Goal: Task Accomplishment & Management: Complete application form

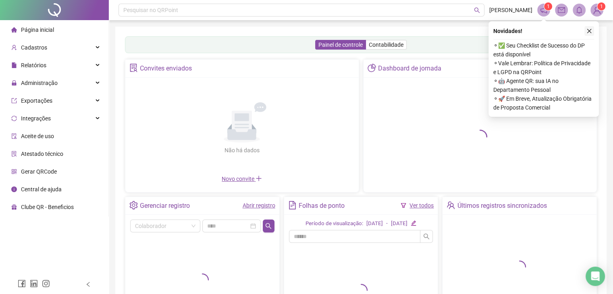
click at [589, 32] on icon "close" at bounding box center [590, 31] width 6 height 6
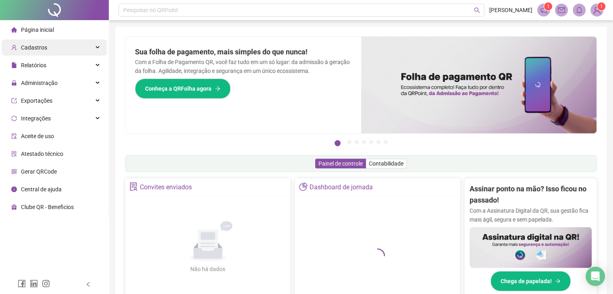
click at [53, 49] on div "Cadastros" at bounding box center [54, 48] width 105 height 16
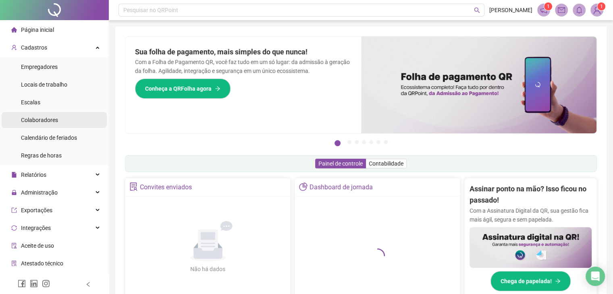
click at [48, 114] on div "Colaboradores" at bounding box center [39, 120] width 37 height 16
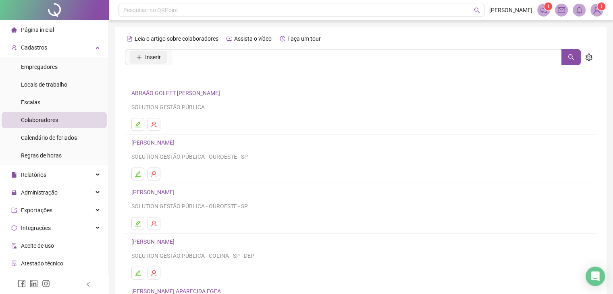
click at [150, 56] on span "Inserir" at bounding box center [153, 57] width 16 height 9
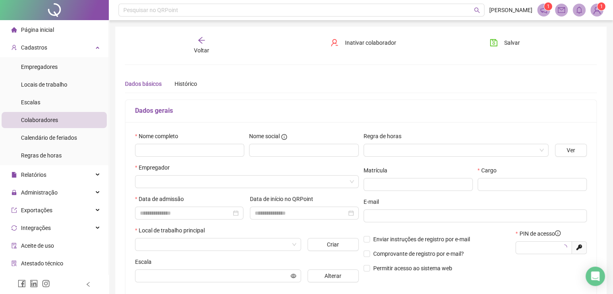
type input "*****"
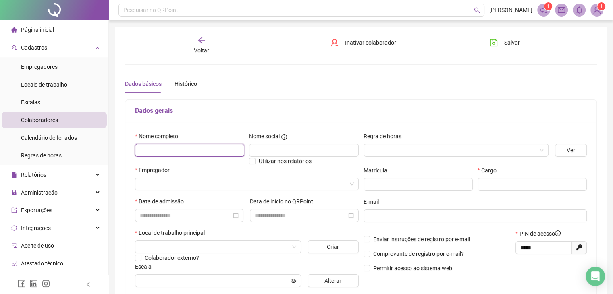
click at [190, 148] on input "text" at bounding box center [189, 150] width 109 height 13
type input "**********"
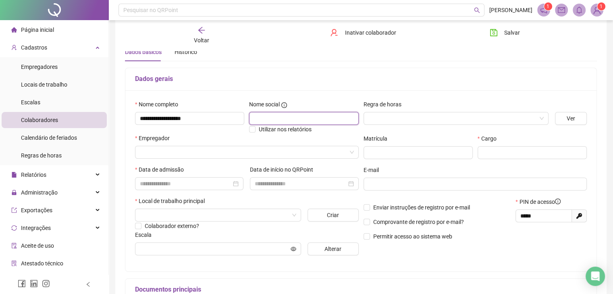
scroll to position [40, 0]
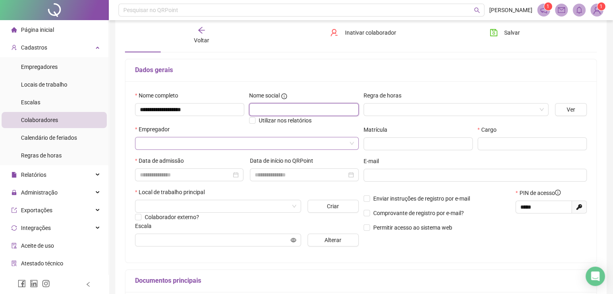
click at [352, 144] on span at bounding box center [247, 143] width 214 height 12
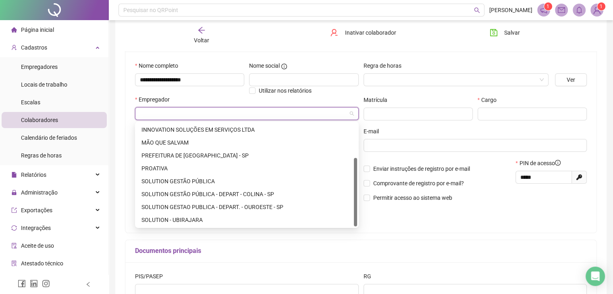
scroll to position [81, 0]
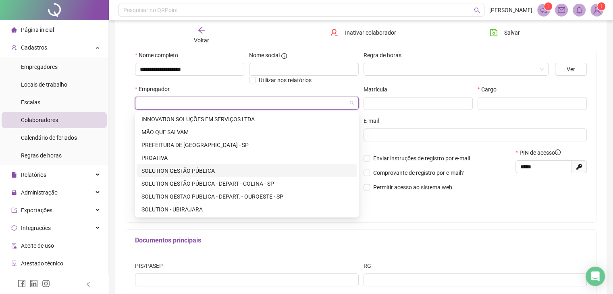
click at [217, 173] on div "SOLUTION GESTÃO PÚBLICA" at bounding box center [247, 171] width 211 height 9
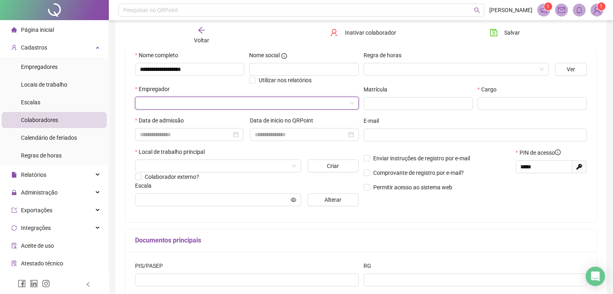
click at [288, 105] on input "search" at bounding box center [243, 103] width 207 height 12
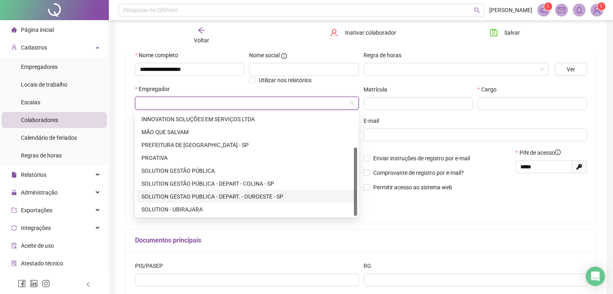
click at [284, 200] on div "SOLUTION GESTAO PUBLICA - DEPART. - OUROESTE - SP" at bounding box center [247, 196] width 211 height 9
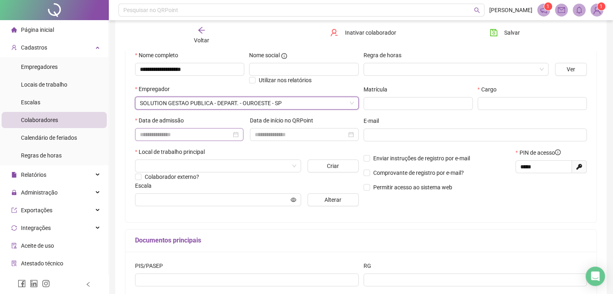
click at [233, 137] on div at bounding box center [189, 134] width 99 height 9
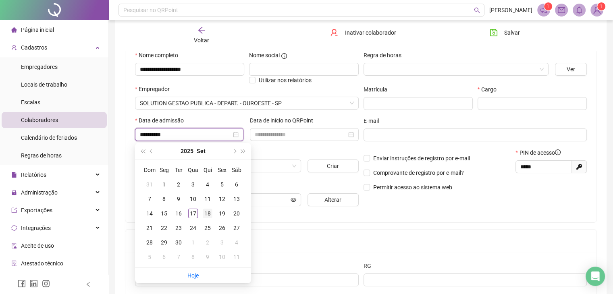
type input "**********"
click at [210, 215] on div "18" at bounding box center [208, 214] width 10 height 10
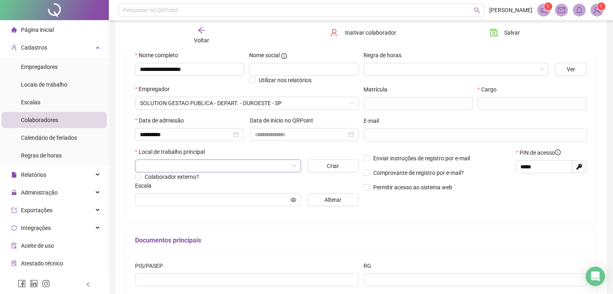
click at [227, 168] on input "search" at bounding box center [214, 166] width 149 height 12
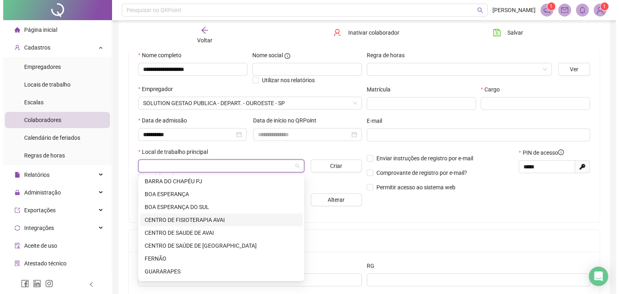
scroll to position [121, 0]
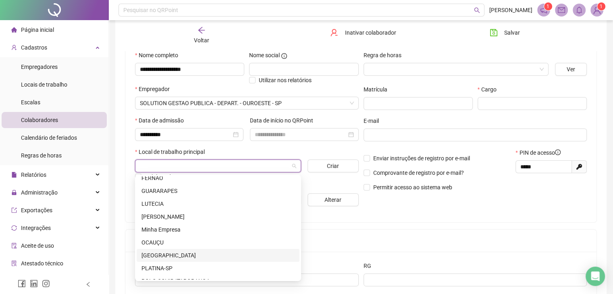
click at [250, 259] on div "[GEOGRAPHIC_DATA]" at bounding box center [218, 255] width 153 height 9
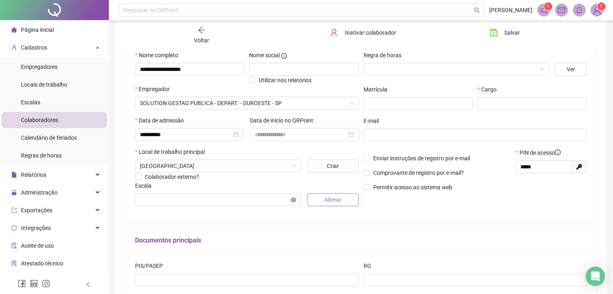
click at [342, 200] on button "Alterar" at bounding box center [333, 200] width 51 height 13
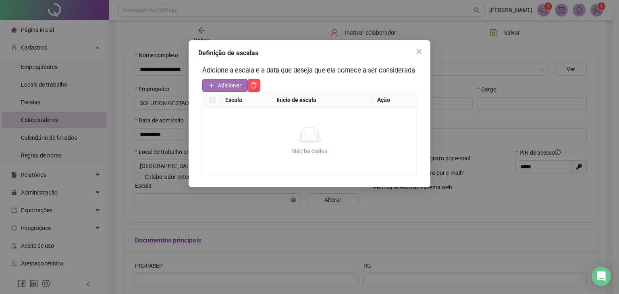
click at [232, 83] on span "Adicionar" at bounding box center [230, 85] width 24 height 9
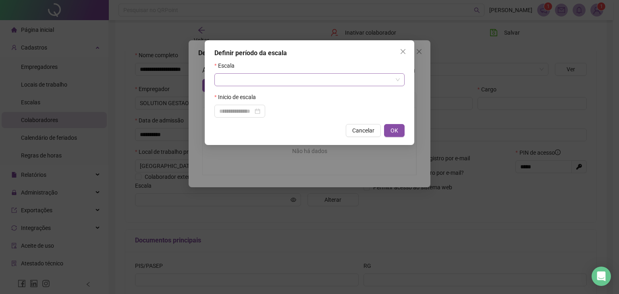
click at [337, 80] on input "search" at bounding box center [305, 80] width 173 height 12
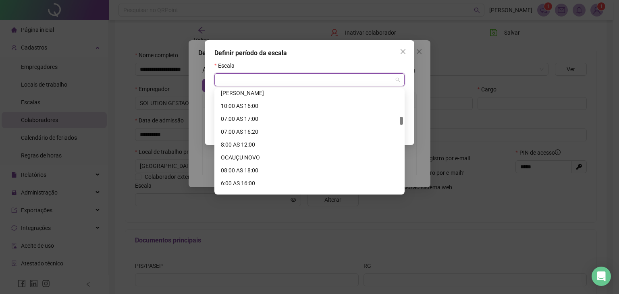
scroll to position [806, 0]
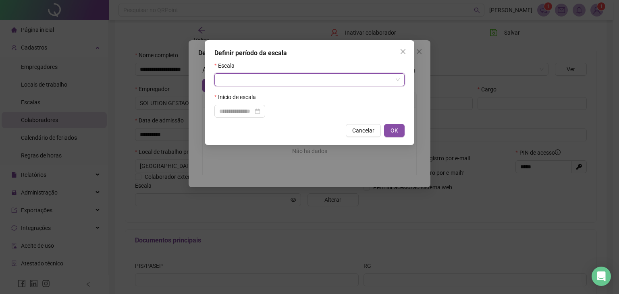
click at [283, 78] on input "search" at bounding box center [305, 80] width 173 height 12
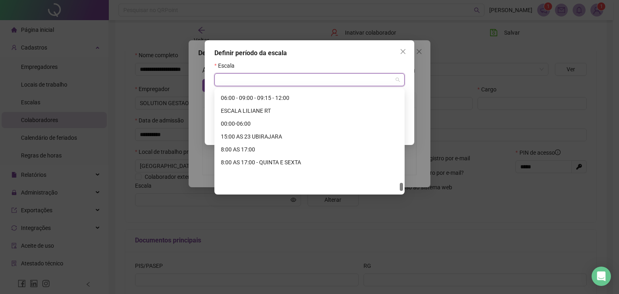
scroll to position [2555, 0]
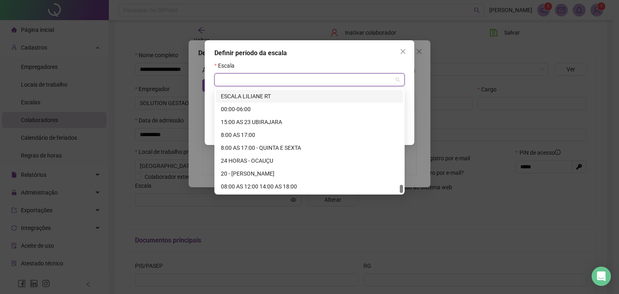
click at [356, 51] on div "Definir período da escala" at bounding box center [310, 53] width 190 height 10
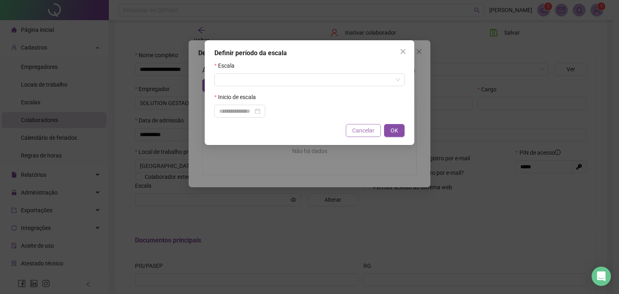
click at [375, 128] on button "Cancelar" at bounding box center [363, 130] width 35 height 13
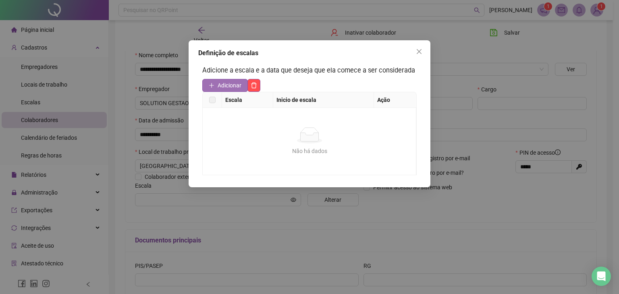
click at [231, 83] on span "Adicionar" at bounding box center [230, 85] width 24 height 9
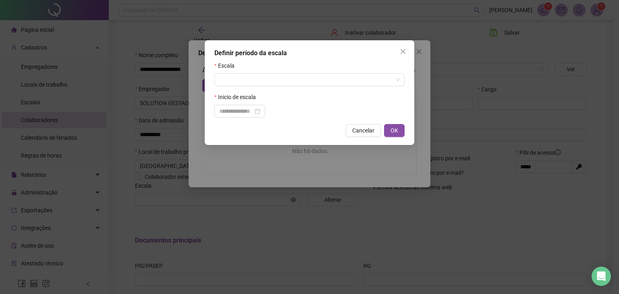
click at [314, 62] on div "Escala" at bounding box center [310, 67] width 190 height 12
click at [361, 82] on input "search" at bounding box center [305, 80] width 173 height 12
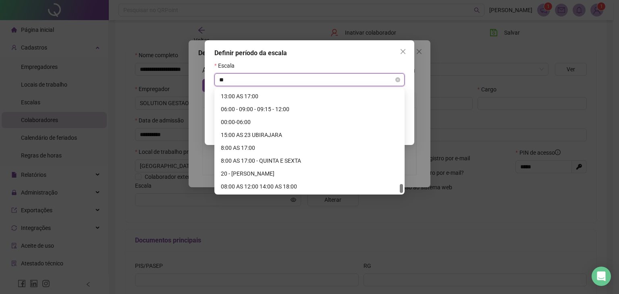
scroll to position [142, 0]
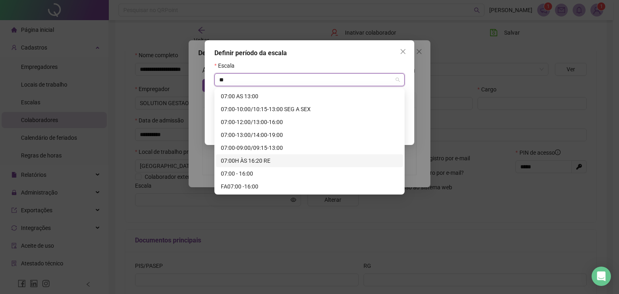
type input "**"
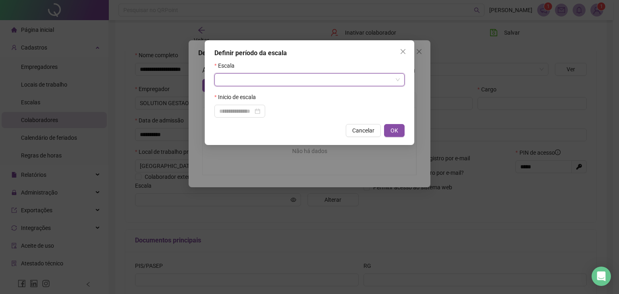
click at [346, 85] on input "search" at bounding box center [305, 80] width 173 height 12
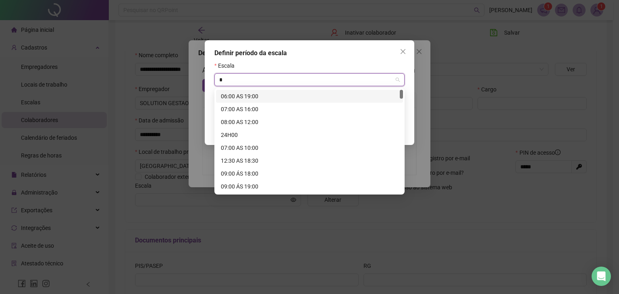
type input "**"
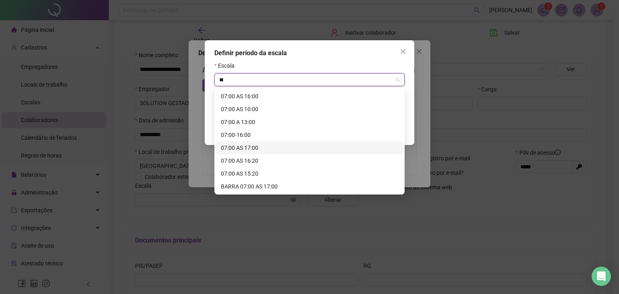
click at [259, 150] on div "07:00 AS 17:00" at bounding box center [309, 148] width 177 height 9
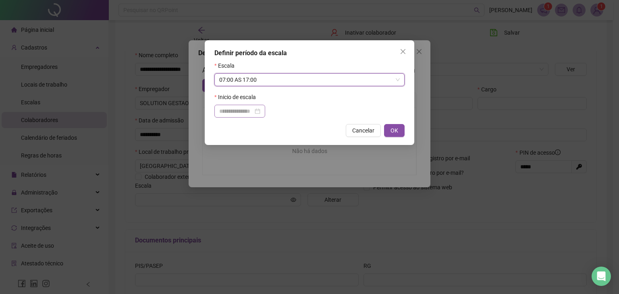
click at [260, 113] on div at bounding box center [239, 111] width 41 height 9
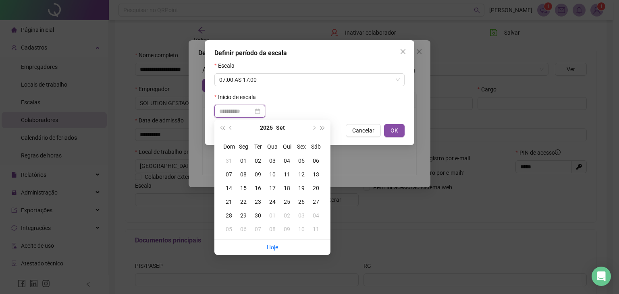
type input "**********"
click at [286, 187] on div "18" at bounding box center [287, 188] width 15 height 9
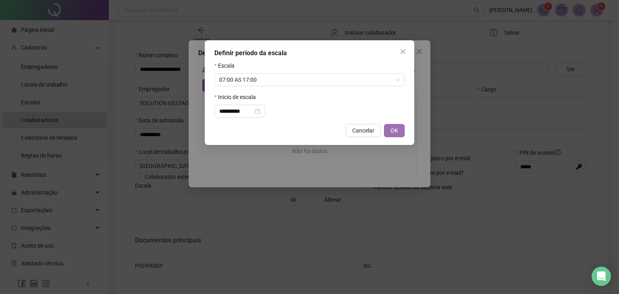
click at [397, 134] on span "OK" at bounding box center [395, 130] width 8 height 9
type input "**********"
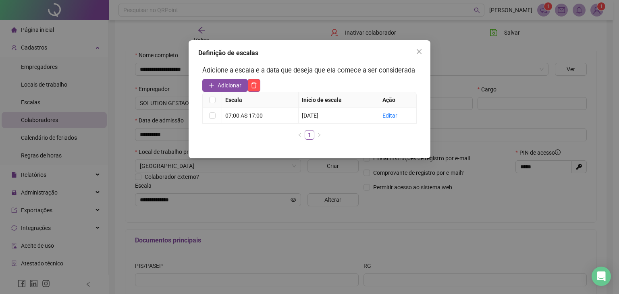
click at [235, 88] on span "Adicionar" at bounding box center [230, 85] width 24 height 9
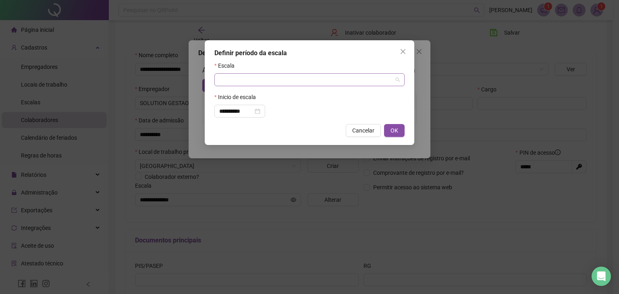
click at [261, 81] on input "search" at bounding box center [305, 80] width 173 height 12
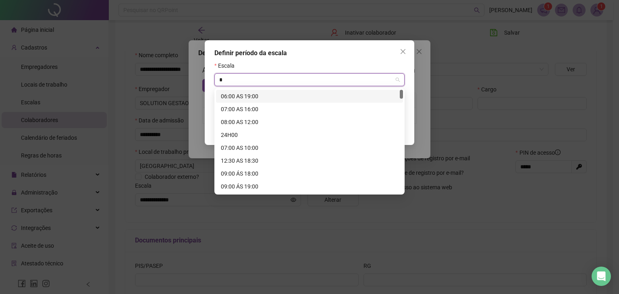
type input "**"
click at [292, 98] on div "07:00 AS 16:00" at bounding box center [309, 96] width 177 height 9
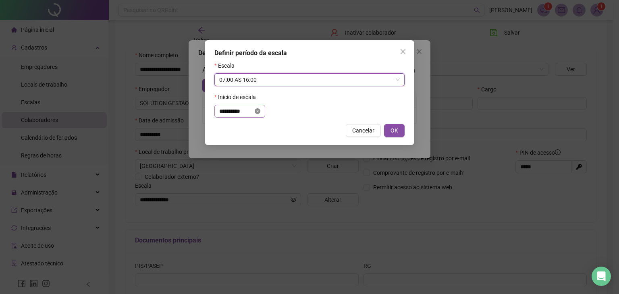
click at [260, 113] on icon "close-circle" at bounding box center [258, 111] width 6 height 6
click at [260, 111] on div at bounding box center [239, 111] width 41 height 9
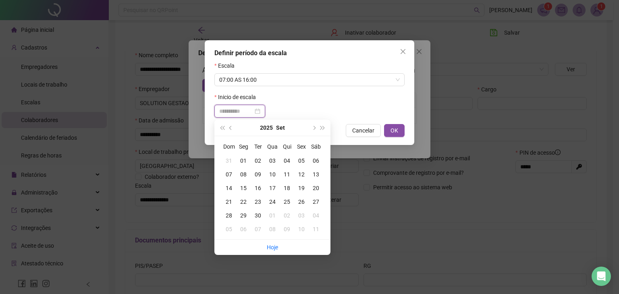
type input "**********"
click at [298, 187] on div "19" at bounding box center [301, 188] width 15 height 9
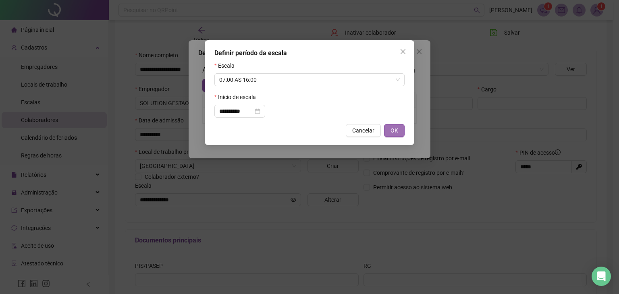
click at [394, 131] on span "OK" at bounding box center [395, 130] width 8 height 9
type input "**********"
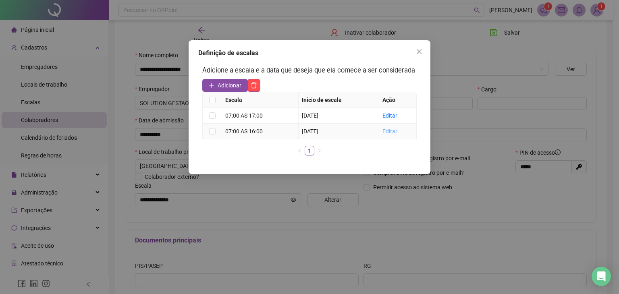
click at [393, 131] on link "Editar" at bounding box center [390, 131] width 15 height 6
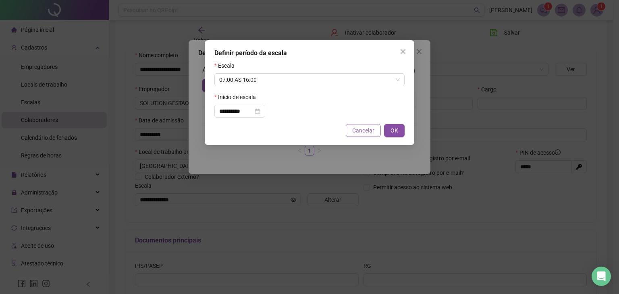
click at [367, 131] on span "Cancelar" at bounding box center [363, 130] width 22 height 9
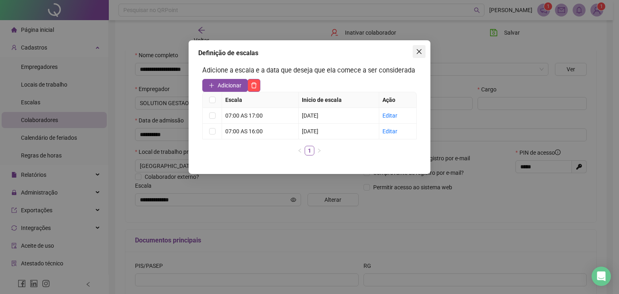
click at [419, 50] on icon "close" at bounding box center [419, 51] width 6 height 6
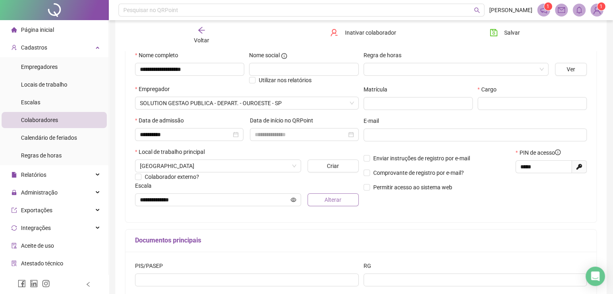
click at [319, 198] on button "Alterar" at bounding box center [333, 200] width 51 height 13
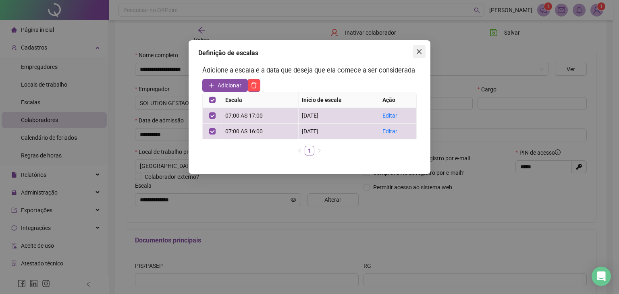
click at [422, 52] on icon "close" at bounding box center [419, 51] width 6 height 6
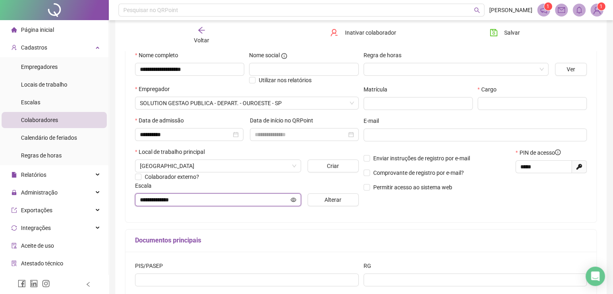
click at [294, 200] on icon "eye" at bounding box center [294, 200] width 6 height 6
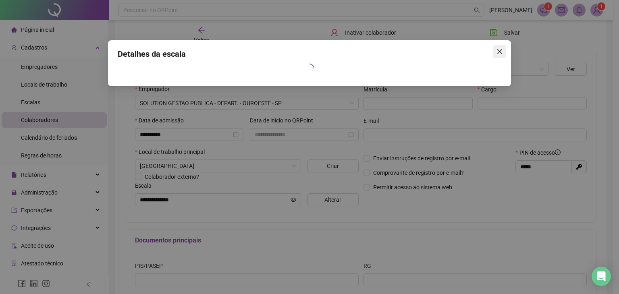
click at [501, 52] on icon "close" at bounding box center [500, 51] width 6 height 6
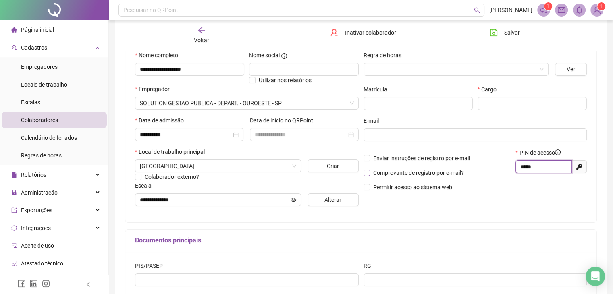
drag, startPoint x: 551, startPoint y: 168, endPoint x: 432, endPoint y: 171, distance: 119.0
click at [435, 171] on div "Enviar instruções de registro por e-mail Comprovante de registro por e-mail? Pe…" at bounding box center [475, 172] width 229 height 49
click at [494, 37] on button "Salvar" at bounding box center [505, 32] width 42 height 13
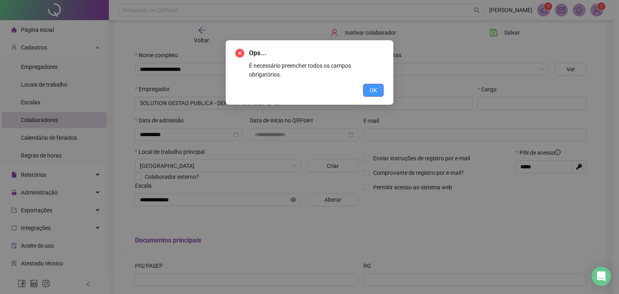
click at [373, 86] on span "OK" at bounding box center [374, 90] width 8 height 9
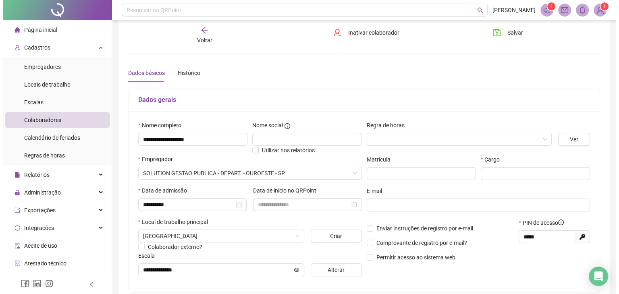
scroll to position [4, 0]
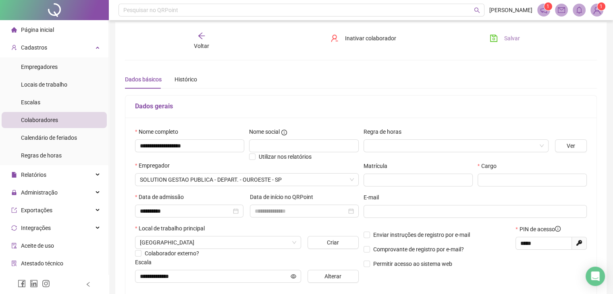
click at [500, 36] on button "Salvar" at bounding box center [505, 38] width 42 height 13
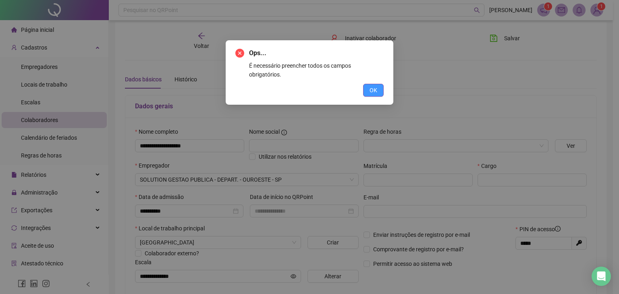
click at [377, 84] on button "OK" at bounding box center [373, 90] width 21 height 13
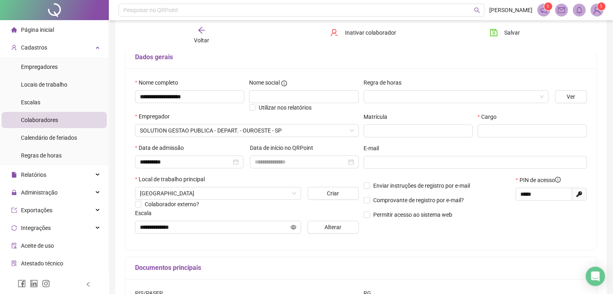
scroll to position [81, 0]
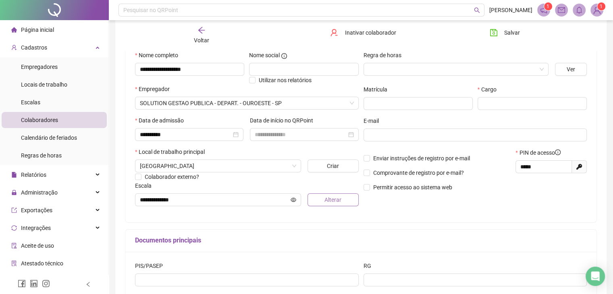
click at [315, 204] on button "Alterar" at bounding box center [333, 200] width 51 height 13
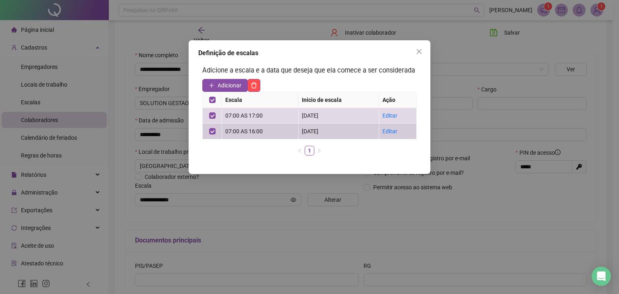
click at [212, 140] on div "Escala Inicio de escala Ação 07:00 AS 17:00 [DATE] Editar 07:00 AS 16:00 [DATE]…" at bounding box center [309, 124] width 215 height 64
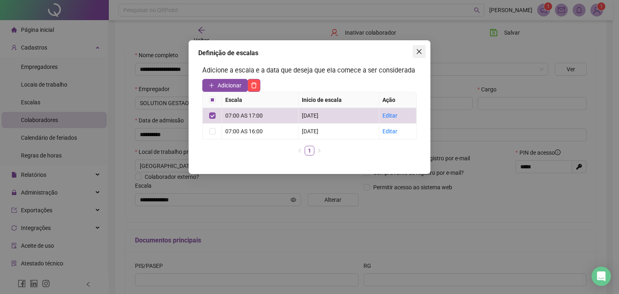
click at [417, 49] on icon "close" at bounding box center [419, 51] width 5 height 5
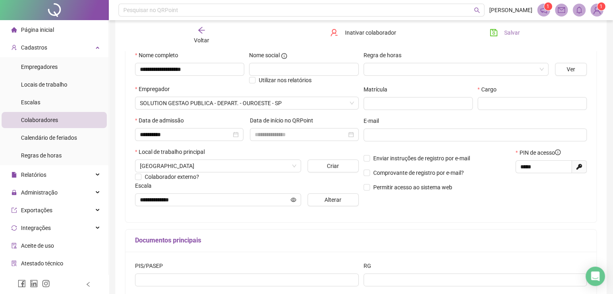
click at [504, 34] on button "Salvar" at bounding box center [505, 32] width 42 height 13
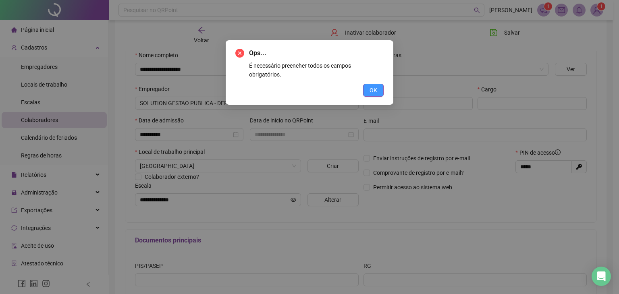
click at [374, 86] on span "OK" at bounding box center [374, 90] width 8 height 9
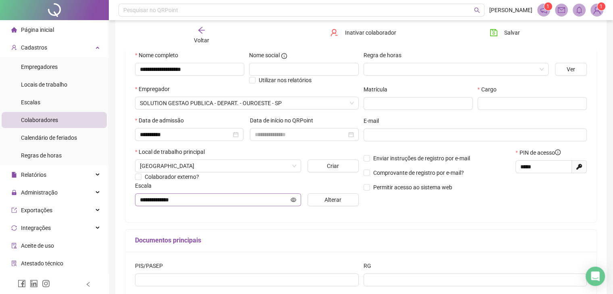
click at [289, 198] on span "**********" at bounding box center [218, 200] width 166 height 13
click at [294, 199] on icon "eye" at bounding box center [294, 200] width 6 height 6
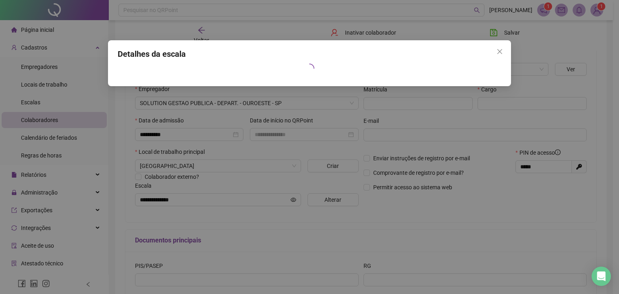
click at [332, 197] on div "Detalhes da escala" at bounding box center [309, 147] width 619 height 294
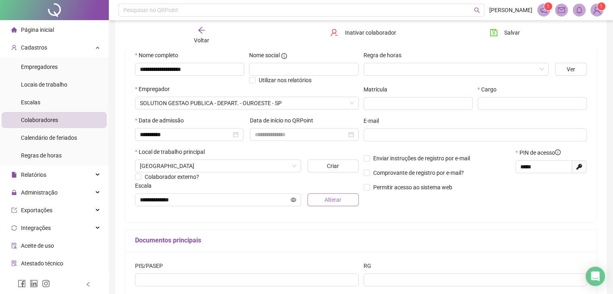
click at [332, 195] on button "Alterar" at bounding box center [333, 200] width 51 height 13
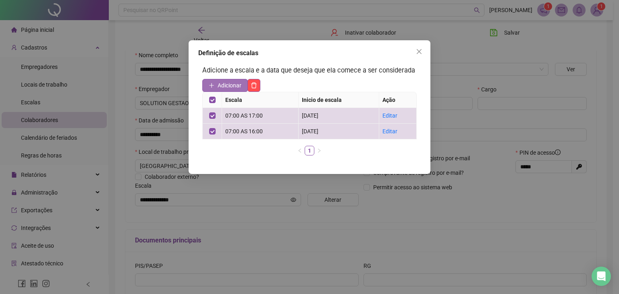
click at [231, 86] on span "Adicionar" at bounding box center [230, 85] width 24 height 9
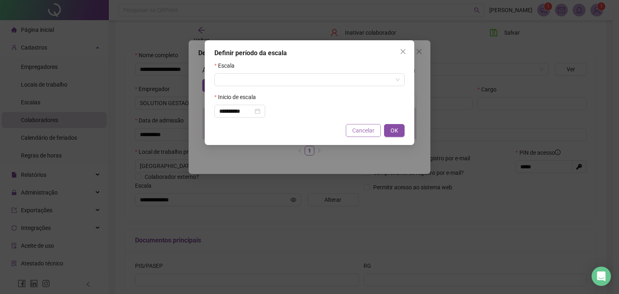
click at [358, 130] on span "Cancelar" at bounding box center [363, 130] width 22 height 9
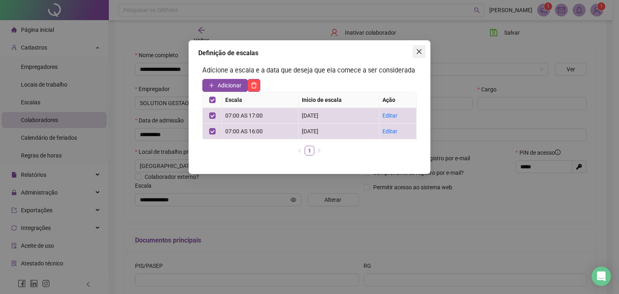
click at [418, 55] on button "Close" at bounding box center [419, 51] width 13 height 13
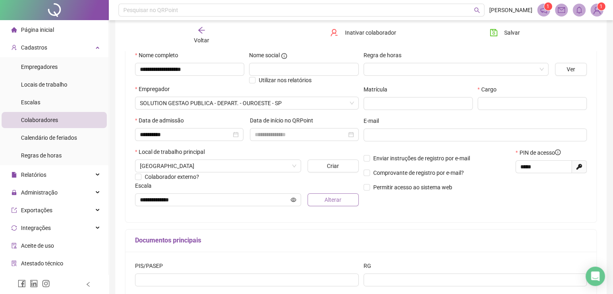
click at [327, 197] on span "Alterar" at bounding box center [333, 200] width 17 height 9
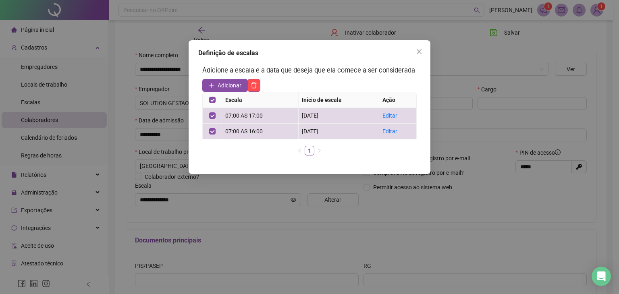
click at [354, 144] on div "Escala Inicio de escala Ação 07:00 AS 17:00 [DATE] Editar 07:00 AS 16:00 [DATE]…" at bounding box center [309, 124] width 215 height 64
click at [305, 147] on link "1" at bounding box center [309, 150] width 9 height 9
click at [308, 148] on link "1" at bounding box center [309, 150] width 9 height 9
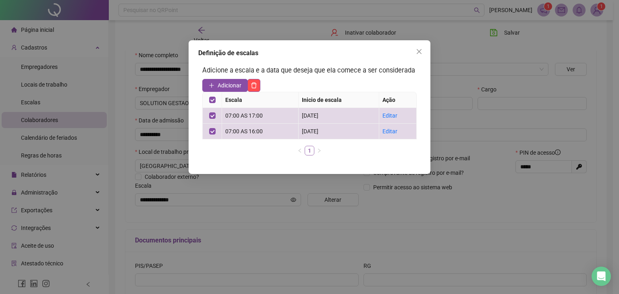
click at [308, 148] on link "1" at bounding box center [309, 150] width 9 height 9
drag, startPoint x: 329, startPoint y: 90, endPoint x: 324, endPoint y: 99, distance: 9.9
click at [327, 96] on div "Adicione a escala e a data que deseja que ela comece a ser considerada Adiciona…" at bounding box center [309, 113] width 223 height 105
click at [324, 99] on th "Inicio de escala" at bounding box center [339, 100] width 81 height 16
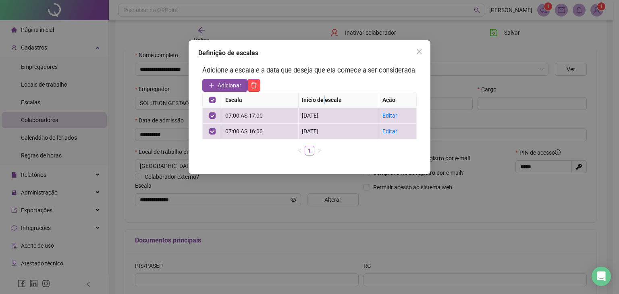
drag, startPoint x: 418, startPoint y: 47, endPoint x: 413, endPoint y: 47, distance: 4.8
click at [418, 47] on button "Close" at bounding box center [419, 51] width 13 height 13
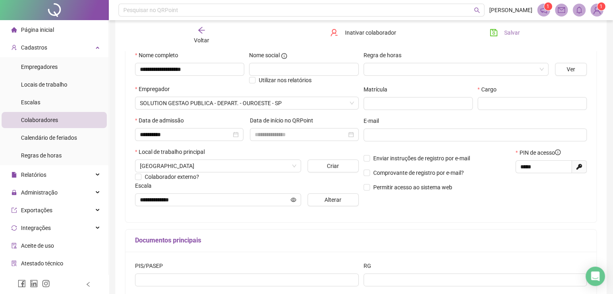
click at [501, 34] on button "Salvar" at bounding box center [505, 32] width 42 height 13
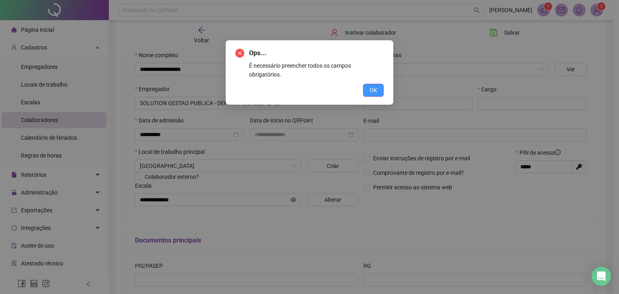
click at [371, 86] on span "OK" at bounding box center [374, 90] width 8 height 9
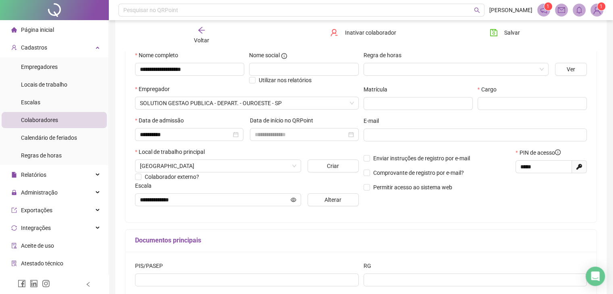
scroll to position [40, 0]
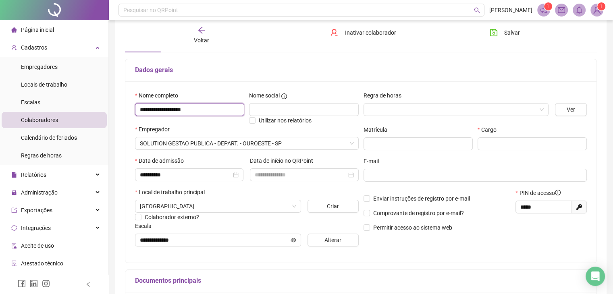
drag, startPoint x: 215, startPoint y: 108, endPoint x: 142, endPoint y: 110, distance: 73.8
click at [142, 110] on input "**********" at bounding box center [189, 109] width 109 height 13
click at [203, 30] on icon "arrow-left" at bounding box center [201, 30] width 6 height 6
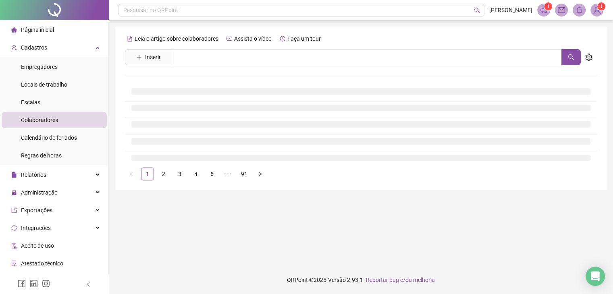
scroll to position [0, 0]
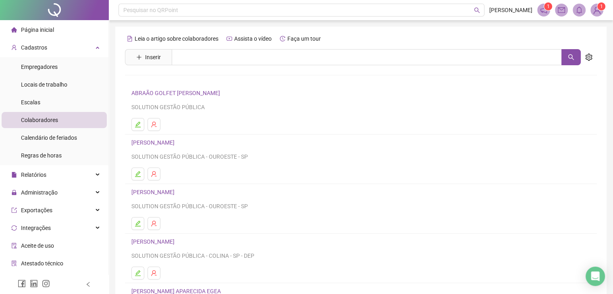
click at [167, 56] on span "Inserir" at bounding box center [148, 57] width 47 height 16
click at [155, 60] on span "Inserir" at bounding box center [153, 57] width 16 height 9
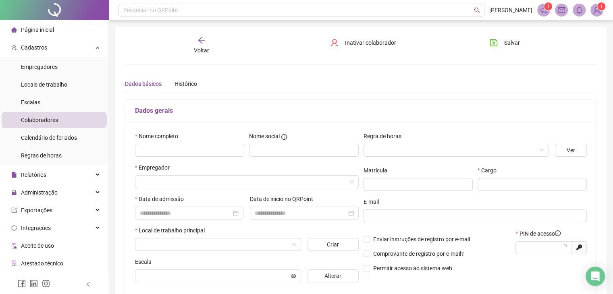
type input "*****"
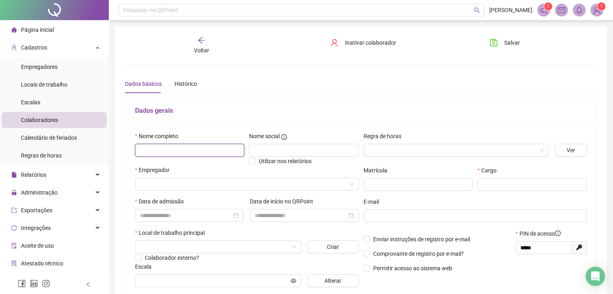
click at [166, 147] on input "text" at bounding box center [189, 150] width 109 height 13
paste input "**********"
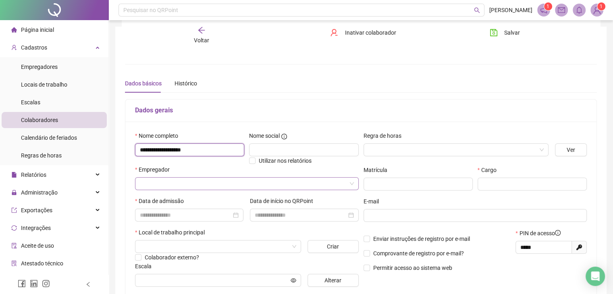
scroll to position [40, 0]
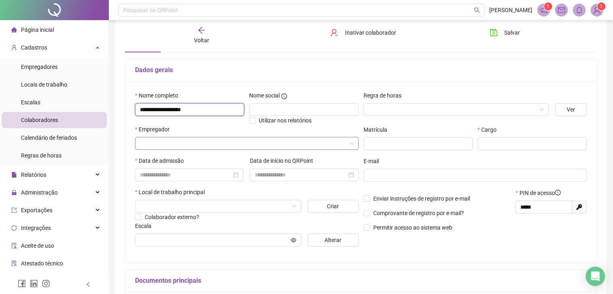
type input "**********"
click at [344, 146] on input "search" at bounding box center [243, 143] width 207 height 12
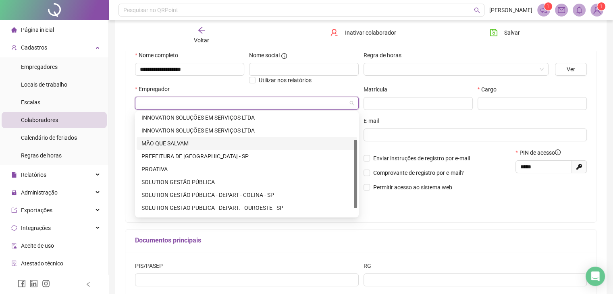
scroll to position [52, 0]
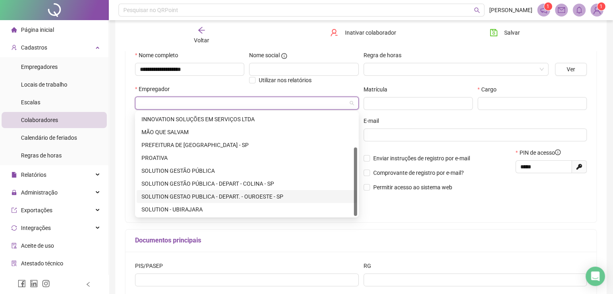
click at [283, 198] on div "SOLUTION GESTAO PUBLICA - DEPART. - OUROESTE - SP" at bounding box center [247, 196] width 211 height 9
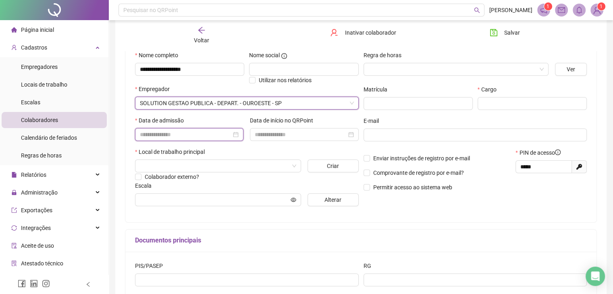
click at [200, 134] on input at bounding box center [186, 134] width 92 height 9
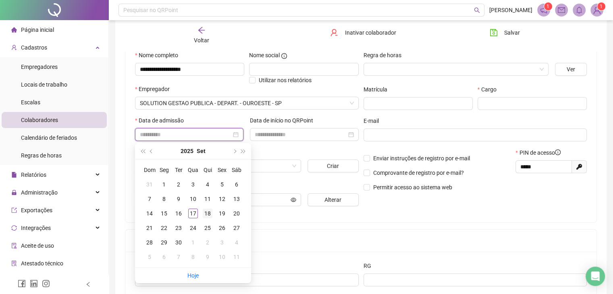
type input "**********"
click at [206, 217] on div "18" at bounding box center [208, 214] width 10 height 10
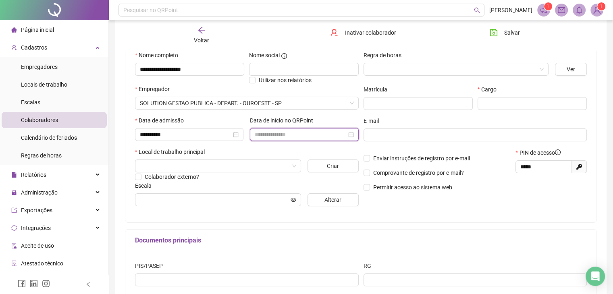
click at [279, 137] on input at bounding box center [301, 134] width 92 height 9
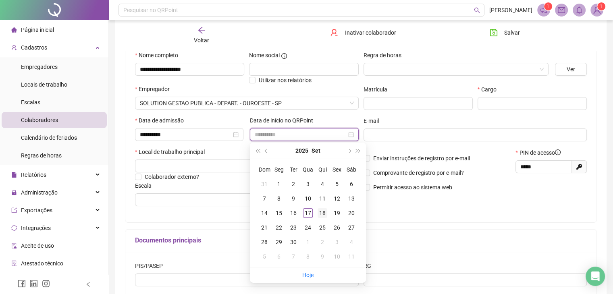
type input "**********"
click at [321, 215] on div "18" at bounding box center [323, 213] width 10 height 10
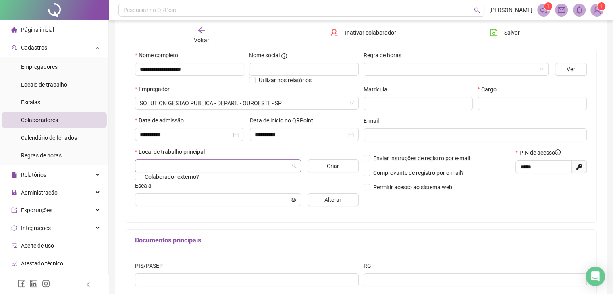
click at [202, 169] on input "search" at bounding box center [214, 166] width 149 height 12
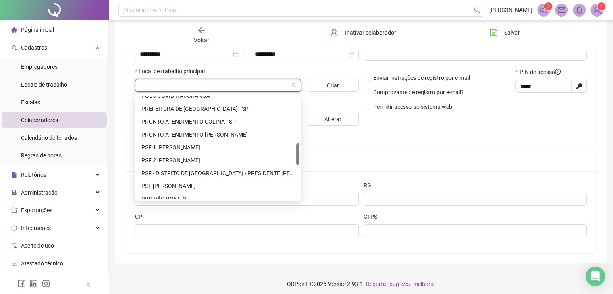
scroll to position [185, 0]
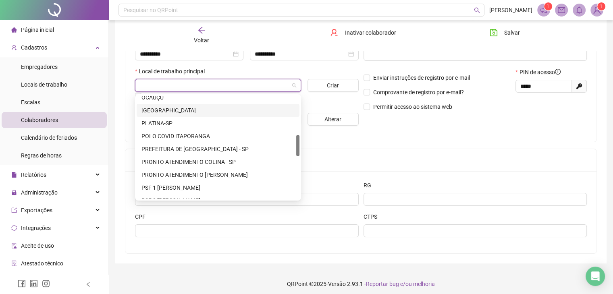
click at [199, 110] on div "[GEOGRAPHIC_DATA]" at bounding box center [218, 110] width 153 height 9
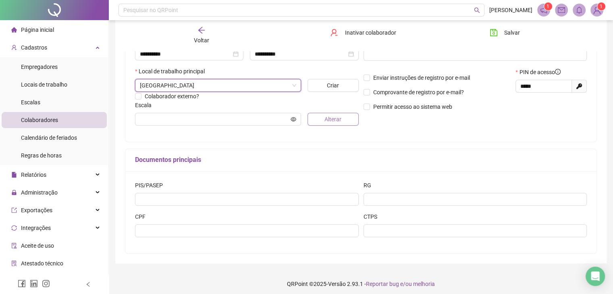
click at [331, 116] on span "Alterar" at bounding box center [333, 119] width 17 height 9
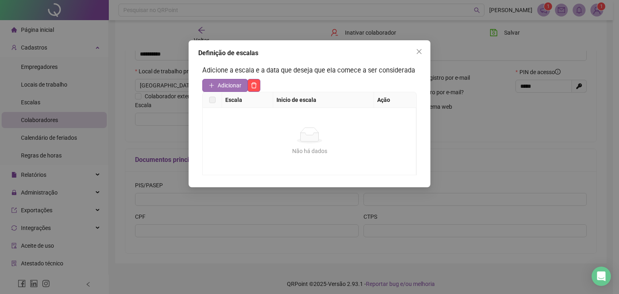
click at [227, 83] on span "Adicionar" at bounding box center [230, 85] width 24 height 9
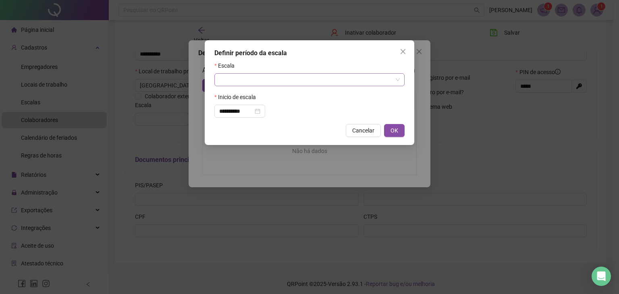
click at [294, 80] on input "search" at bounding box center [305, 80] width 173 height 12
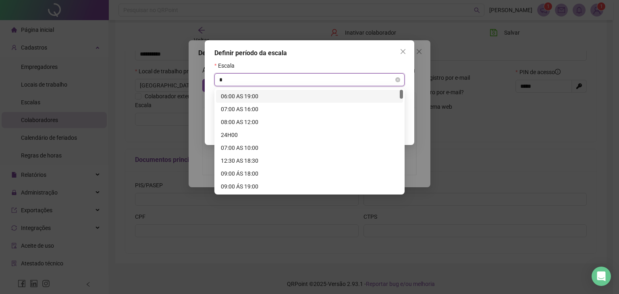
type input "**"
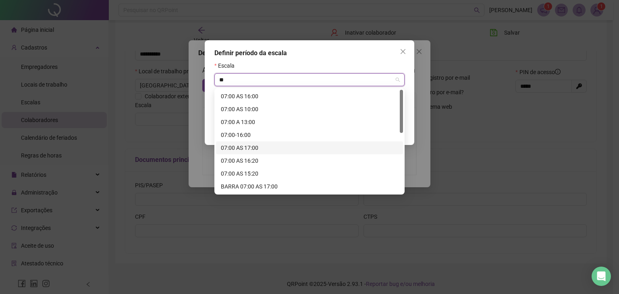
click at [277, 145] on div "07:00 AS 17:00" at bounding box center [309, 148] width 177 height 9
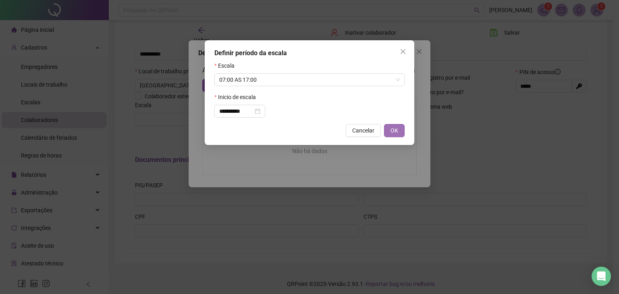
click at [397, 132] on span "OK" at bounding box center [395, 130] width 8 height 9
type input "**********"
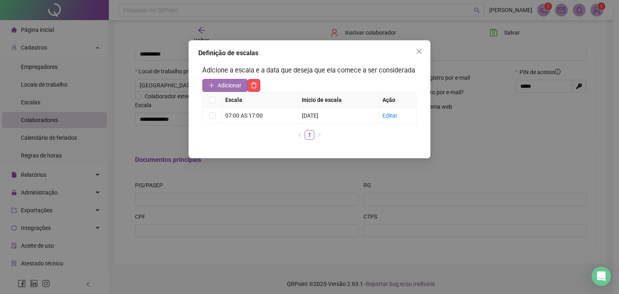
click at [228, 83] on span "Adicionar" at bounding box center [230, 85] width 24 height 9
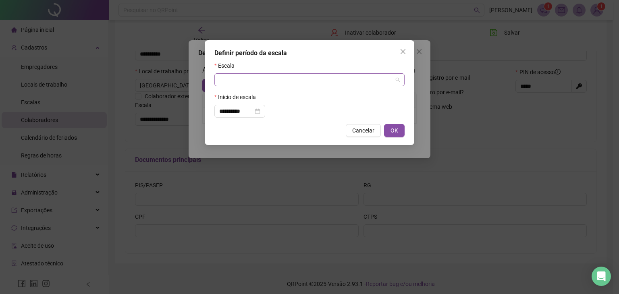
click at [269, 79] on input "search" at bounding box center [305, 80] width 173 height 12
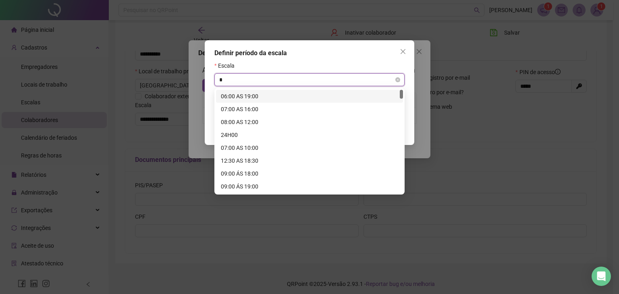
type input "**"
click at [260, 96] on div "07:00 AS 16:00" at bounding box center [309, 96] width 177 height 9
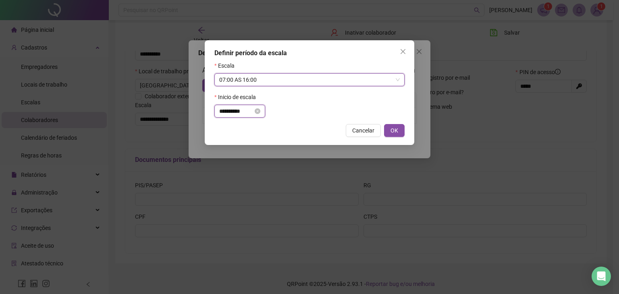
click at [222, 112] on input "**********" at bounding box center [236, 111] width 34 height 9
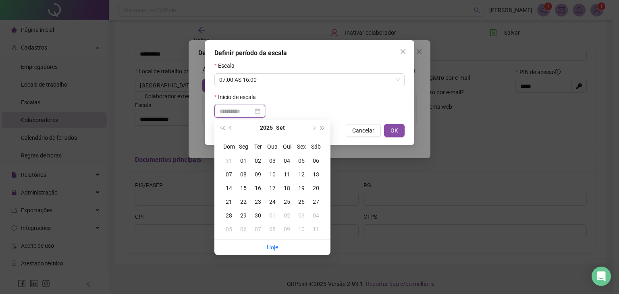
type input "**********"
click at [300, 189] on div "19" at bounding box center [301, 188] width 15 height 9
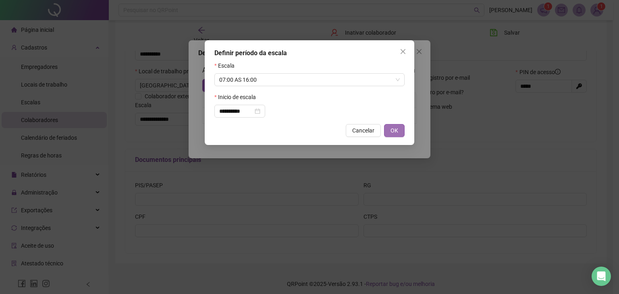
click at [393, 131] on span "OK" at bounding box center [395, 130] width 8 height 9
type input "**********"
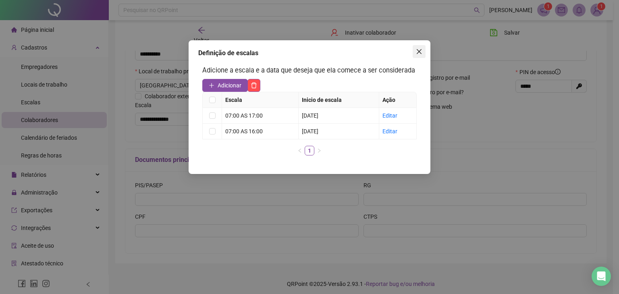
click at [423, 55] on button "Close" at bounding box center [419, 51] width 13 height 13
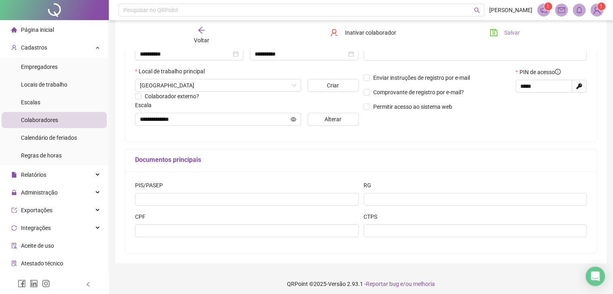
click at [495, 31] on icon "save" at bounding box center [493, 32] width 7 height 7
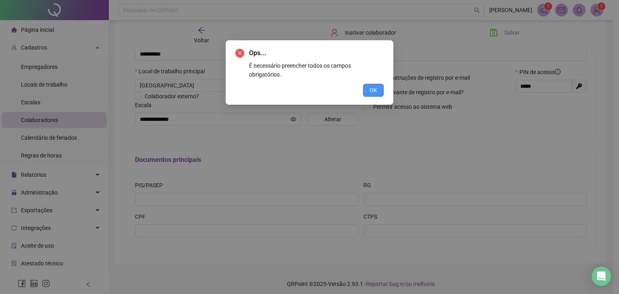
click at [375, 86] on span "OK" at bounding box center [374, 90] width 8 height 9
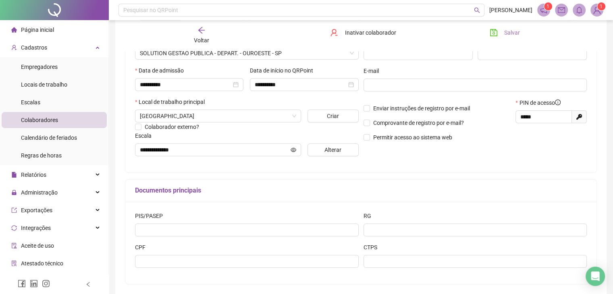
scroll to position [85, 0]
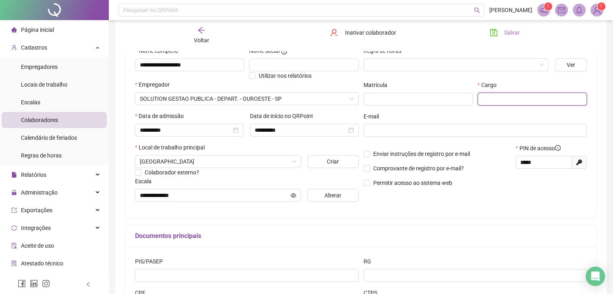
click at [503, 103] on input "text" at bounding box center [532, 99] width 109 height 13
click at [558, 105] on input "**********" at bounding box center [532, 99] width 109 height 13
type input "**********"
click at [508, 34] on span "Salvar" at bounding box center [512, 32] width 16 height 9
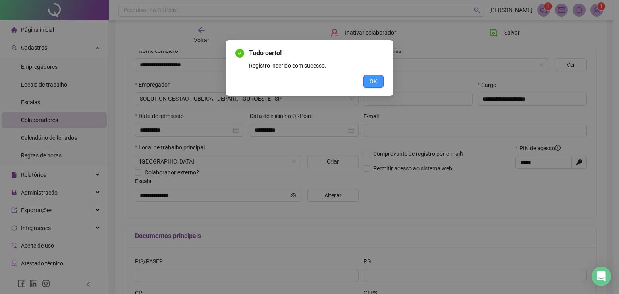
click at [376, 80] on span "OK" at bounding box center [374, 81] width 8 height 9
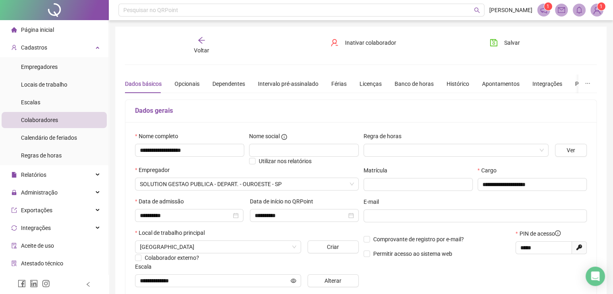
scroll to position [81, 0]
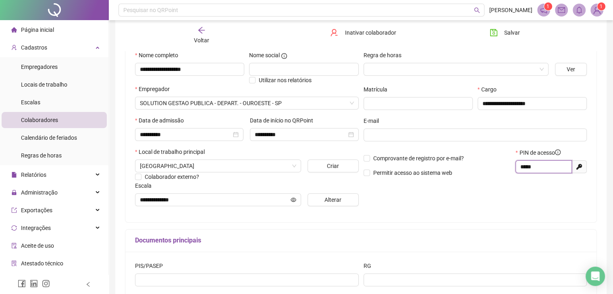
drag, startPoint x: 553, startPoint y: 166, endPoint x: 457, endPoint y: 169, distance: 96.4
click at [457, 169] on div "Comprovante de registro por e-mail? Permitir acesso ao sistema web PIN de acess…" at bounding box center [475, 165] width 229 height 35
